Goal: Information Seeking & Learning: Understand process/instructions

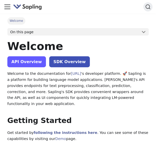
click at [28, 60] on link "API Overview" at bounding box center [26, 61] width 39 height 11
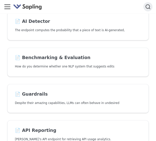
scroll to position [344, 0]
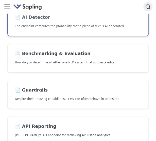
click at [45, 18] on h2 "📄️ AI Detector" at bounding box center [78, 18] width 126 height 6
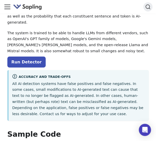
scroll to position [52, 0]
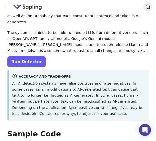
click at [28, 56] on link "Run Detector" at bounding box center [26, 61] width 38 height 11
